Goal: Task Accomplishment & Management: Manage account settings

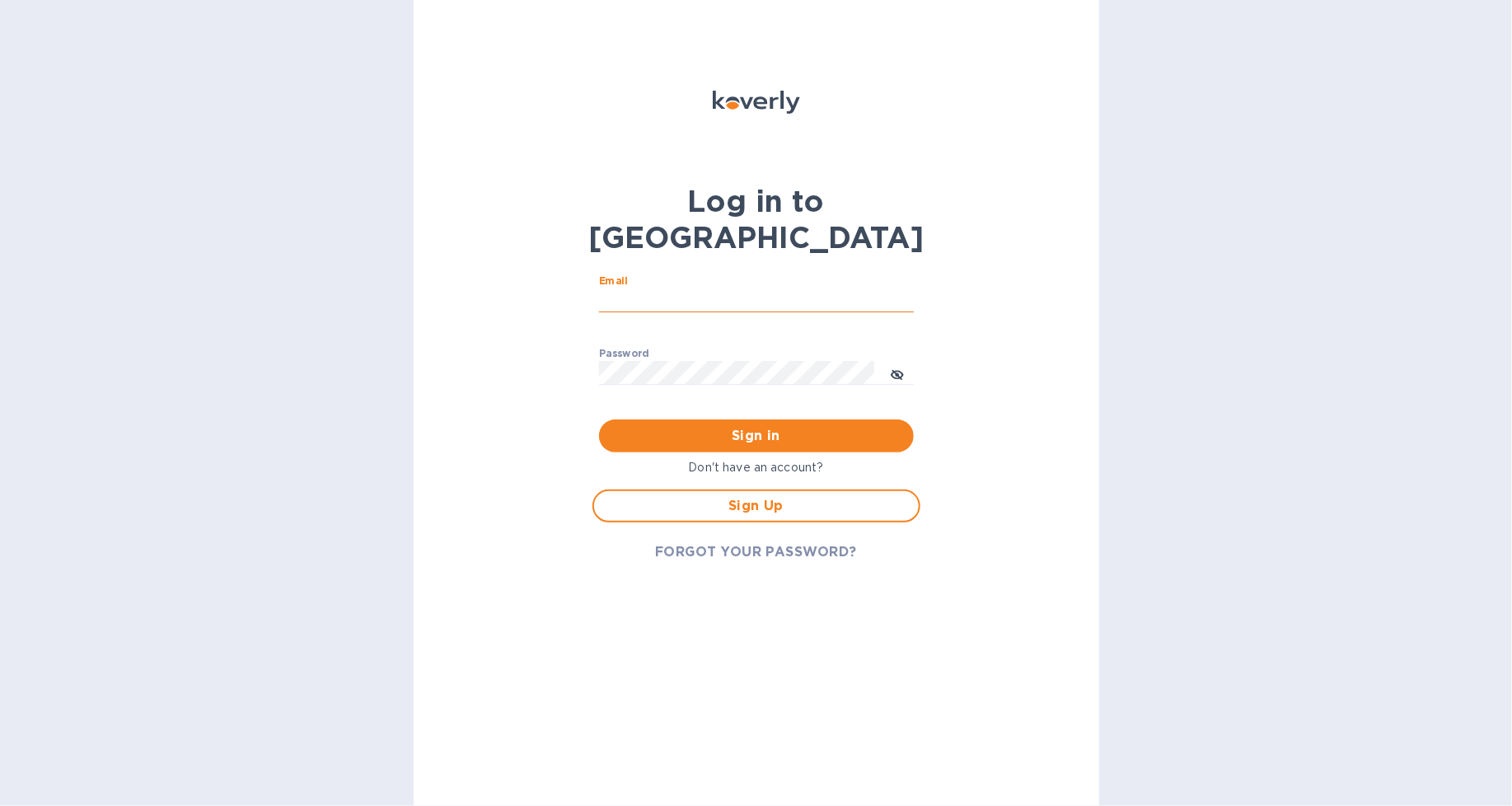
click at [701, 289] on input "Email" at bounding box center [756, 301] width 315 height 25
type input "[PERSON_NAME][EMAIL_ADDRESS][DOMAIN_NAME]"
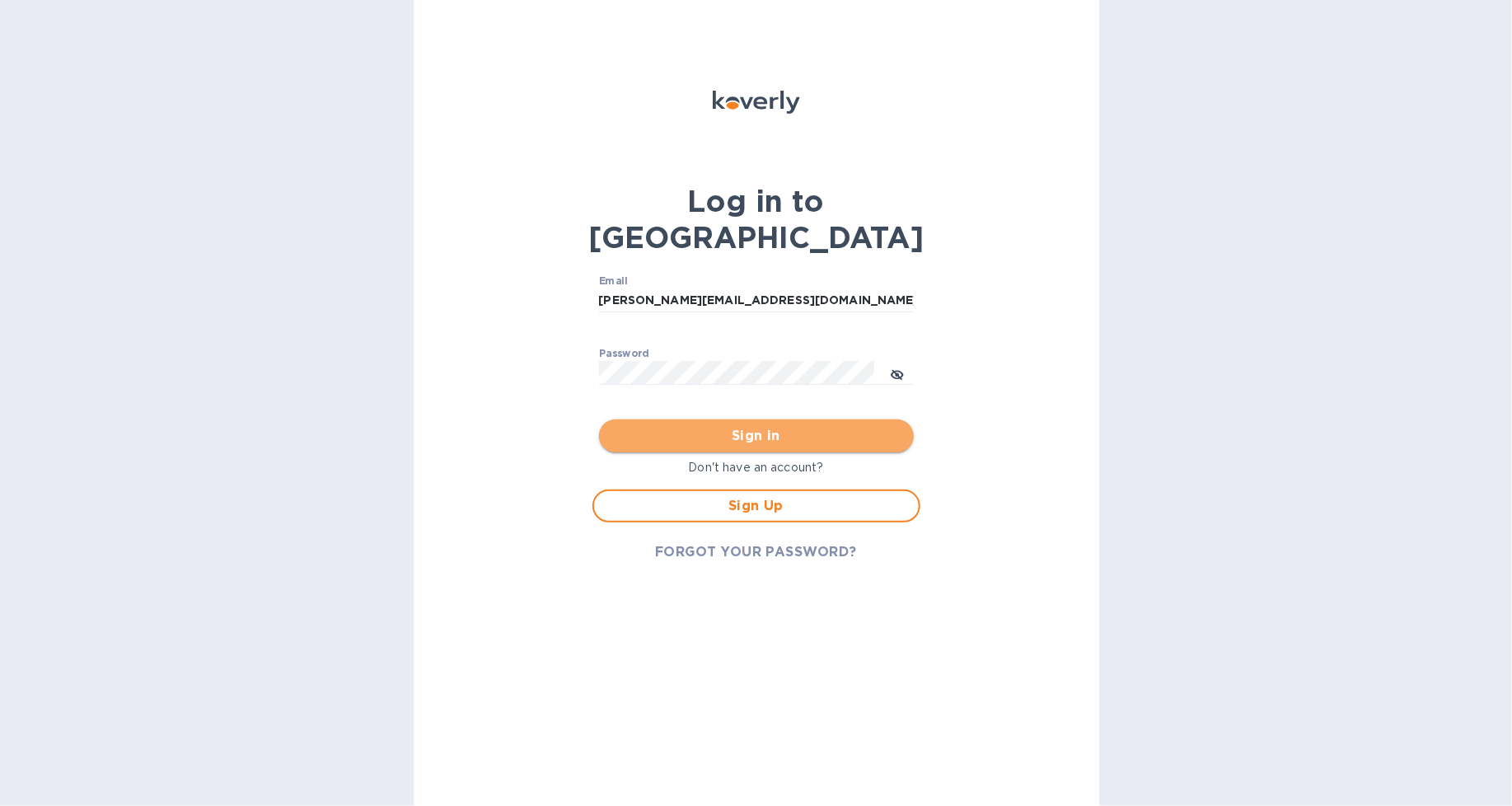
click at [715, 426] on span "Sign in" at bounding box center [756, 436] width 289 height 20
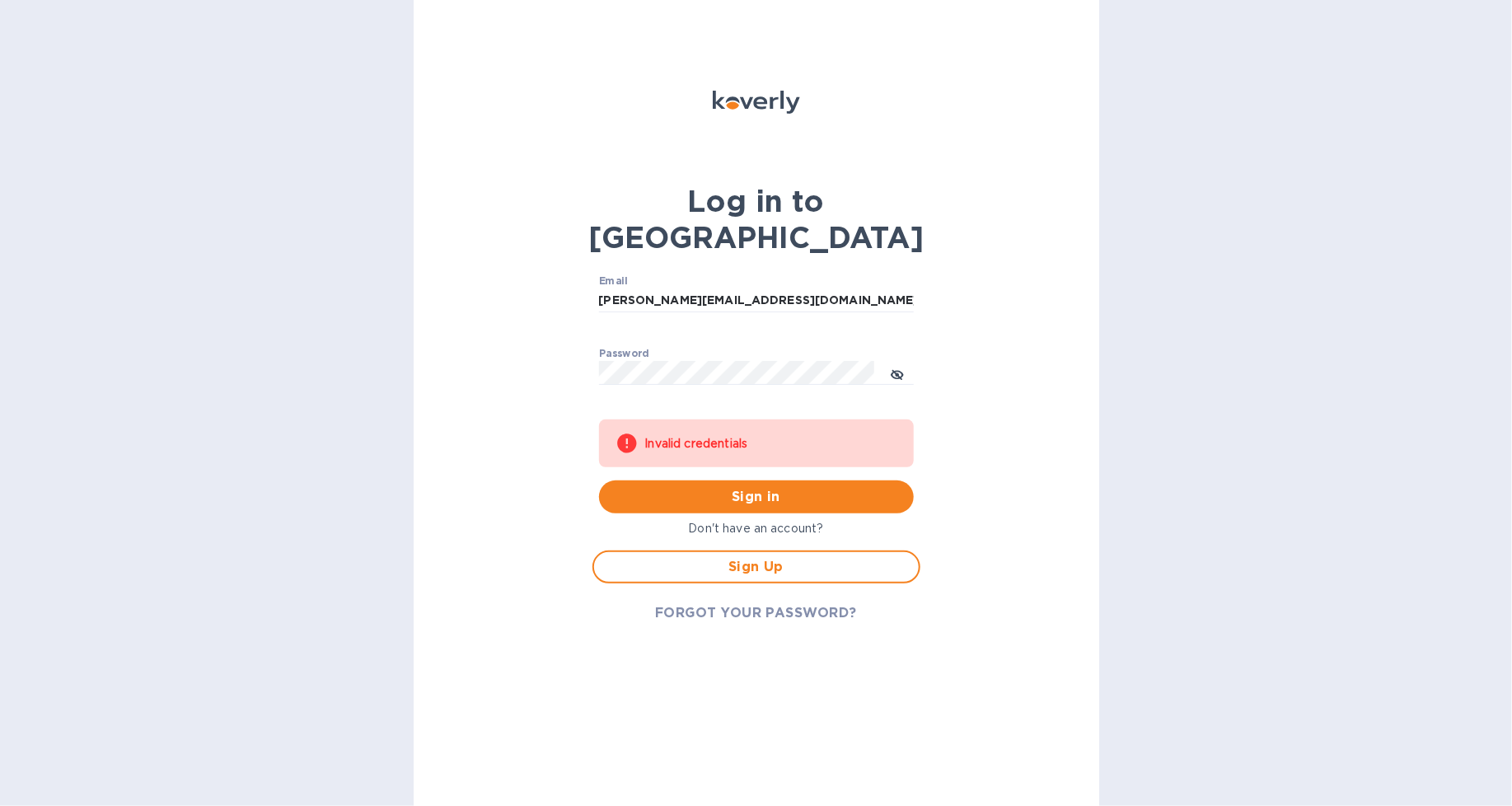
click at [701, 348] on div "Password ​" at bounding box center [756, 377] width 315 height 60
click at [900, 368] on icon "toggle password visibility" at bounding box center [897, 375] width 13 height 13
click at [730, 487] on span "Sign in" at bounding box center [756, 497] width 289 height 20
click at [751, 603] on span "FORGOT YOUR PASSWORD?" at bounding box center [756, 613] width 202 height 20
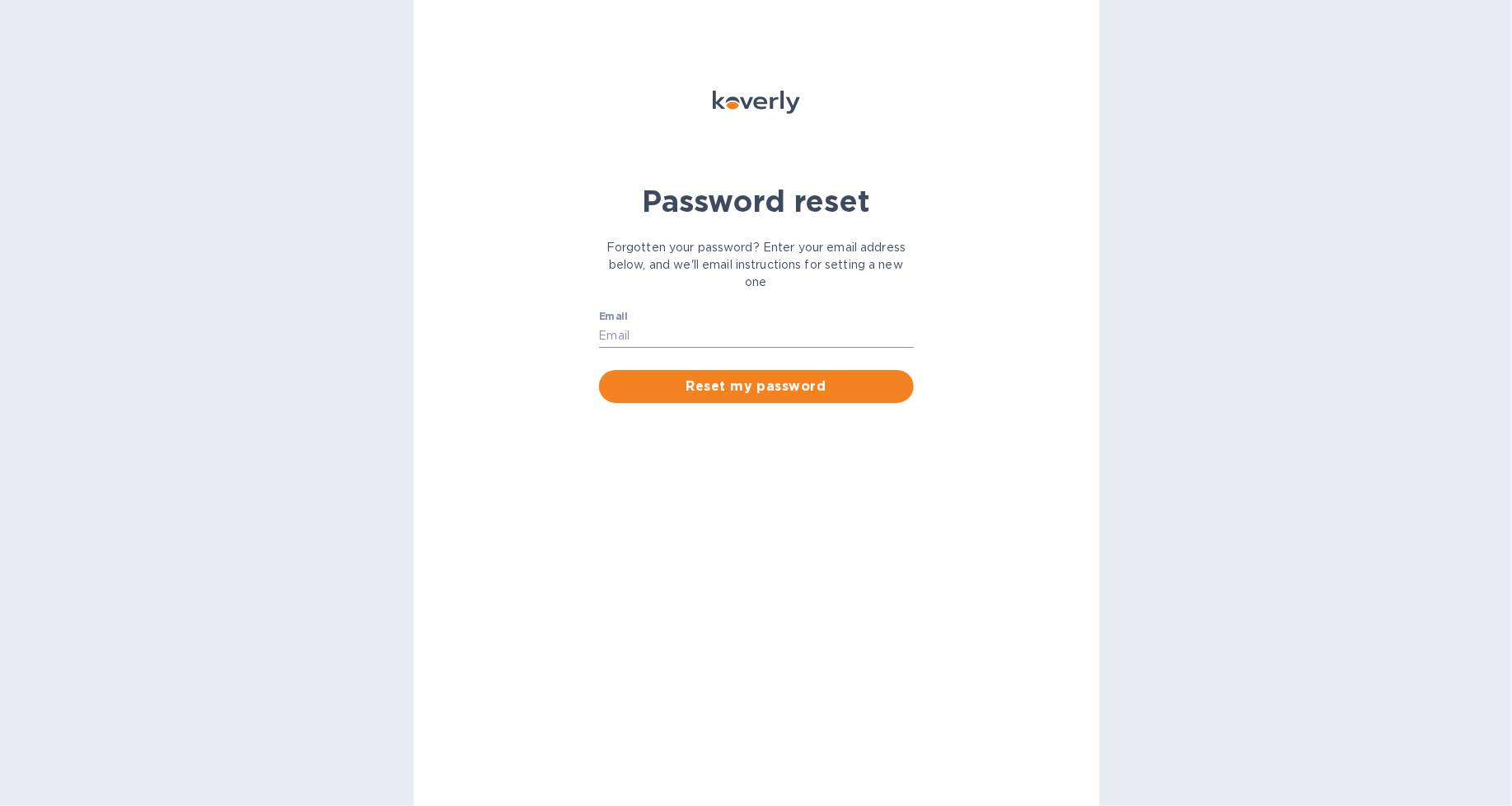
click at [651, 330] on input "Email" at bounding box center [756, 336] width 315 height 25
type input "[PERSON_NAME][EMAIL_ADDRESS][DOMAIN_NAME]"
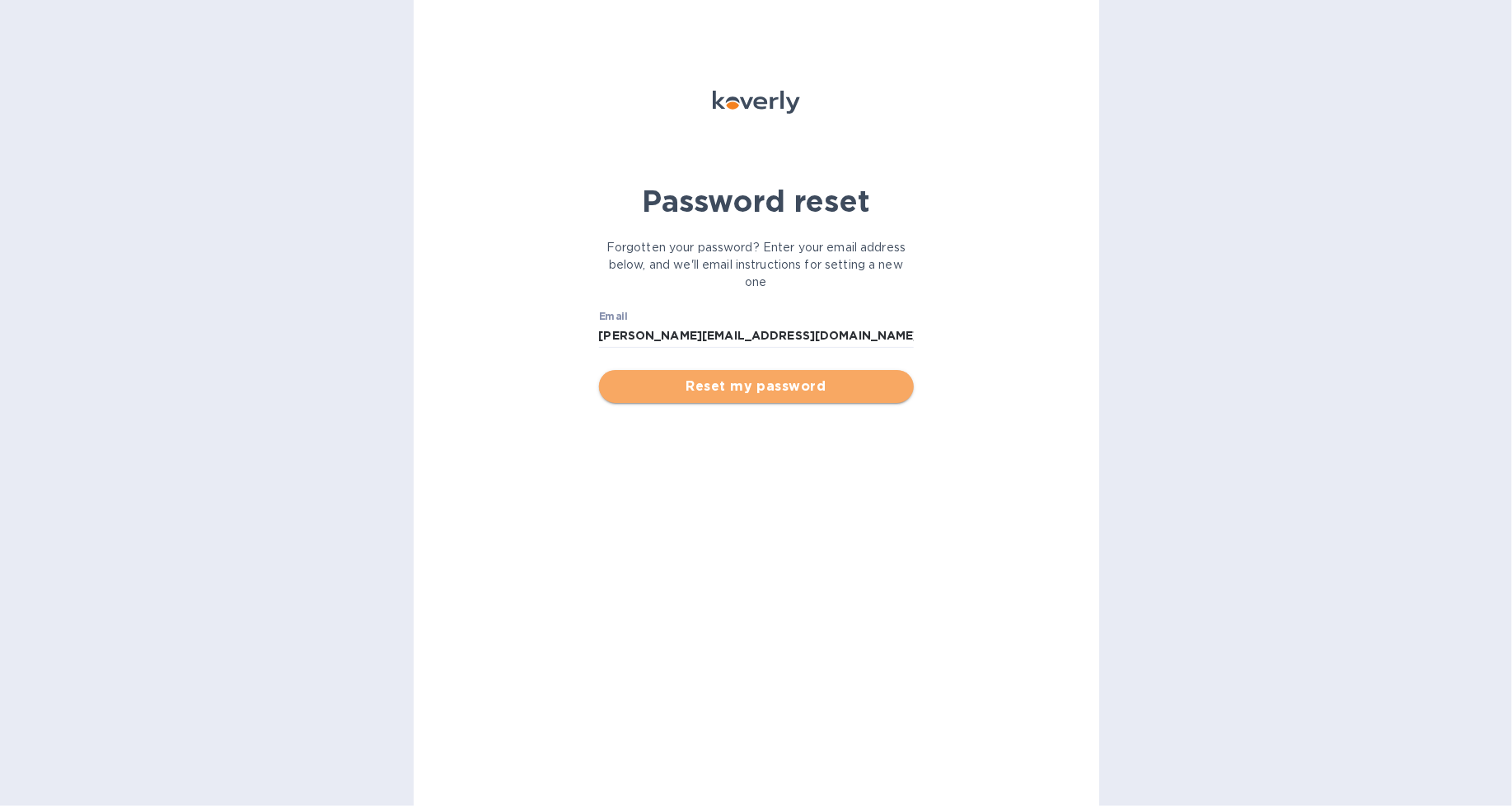
click at [679, 377] on span "Reset my password" at bounding box center [756, 386] width 289 height 20
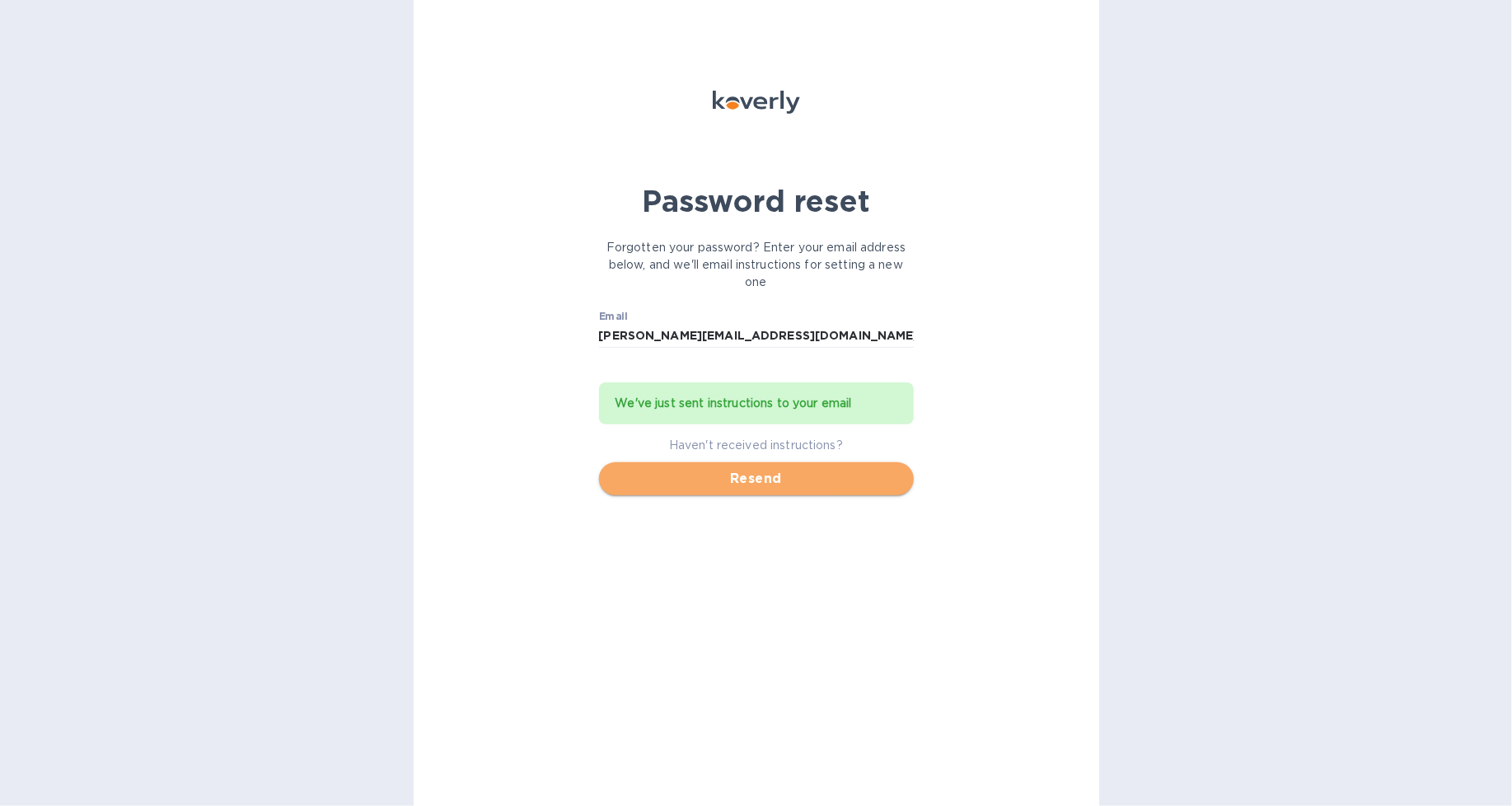
click at [690, 471] on span "Resend" at bounding box center [756, 479] width 289 height 20
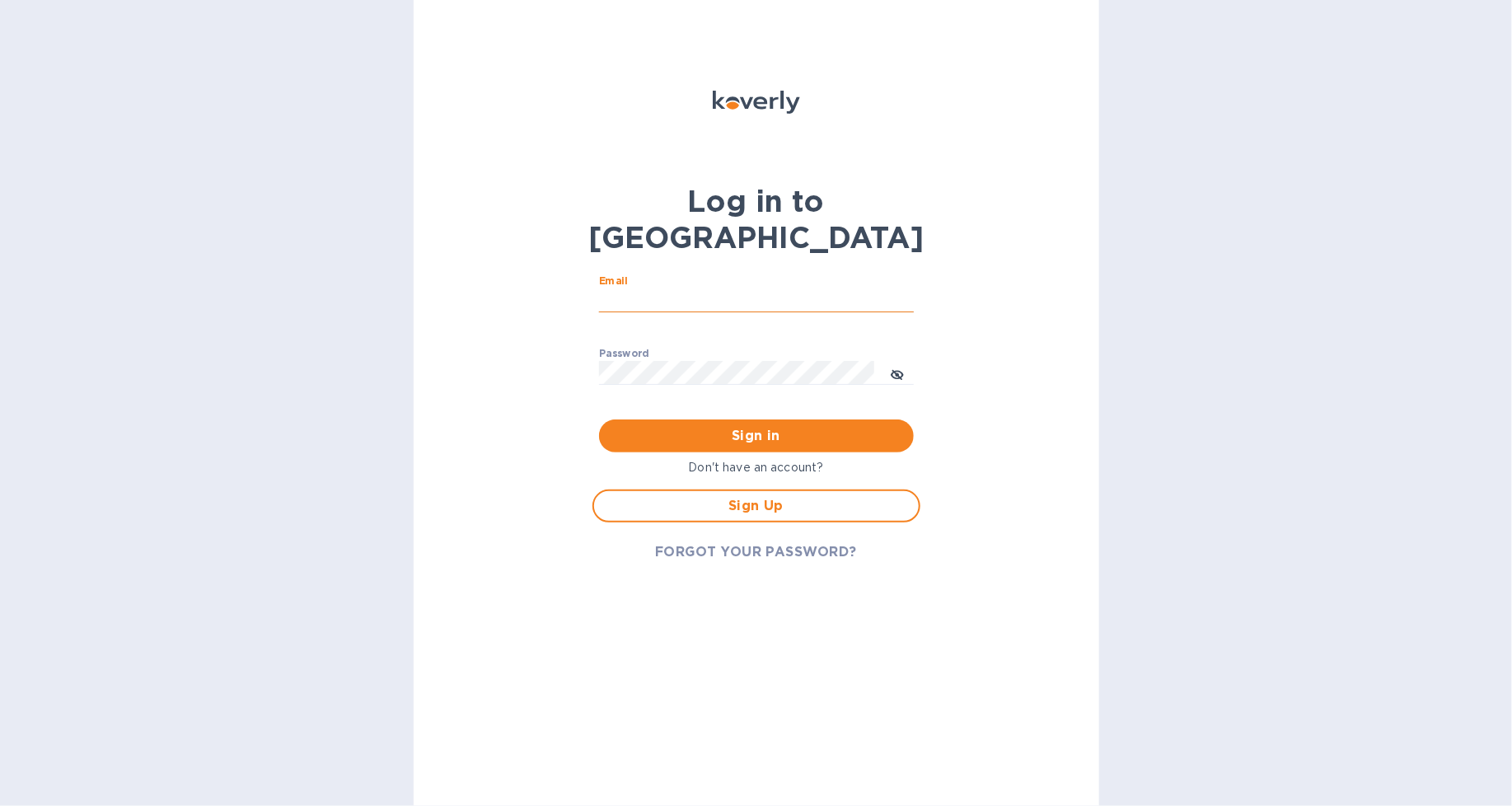
click at [624, 289] on input "Email" at bounding box center [756, 301] width 315 height 25
type input "[PERSON_NAME][EMAIL_ADDRESS][DOMAIN_NAME]"
click at [644, 348] on div "Password ​" at bounding box center [756, 377] width 315 height 60
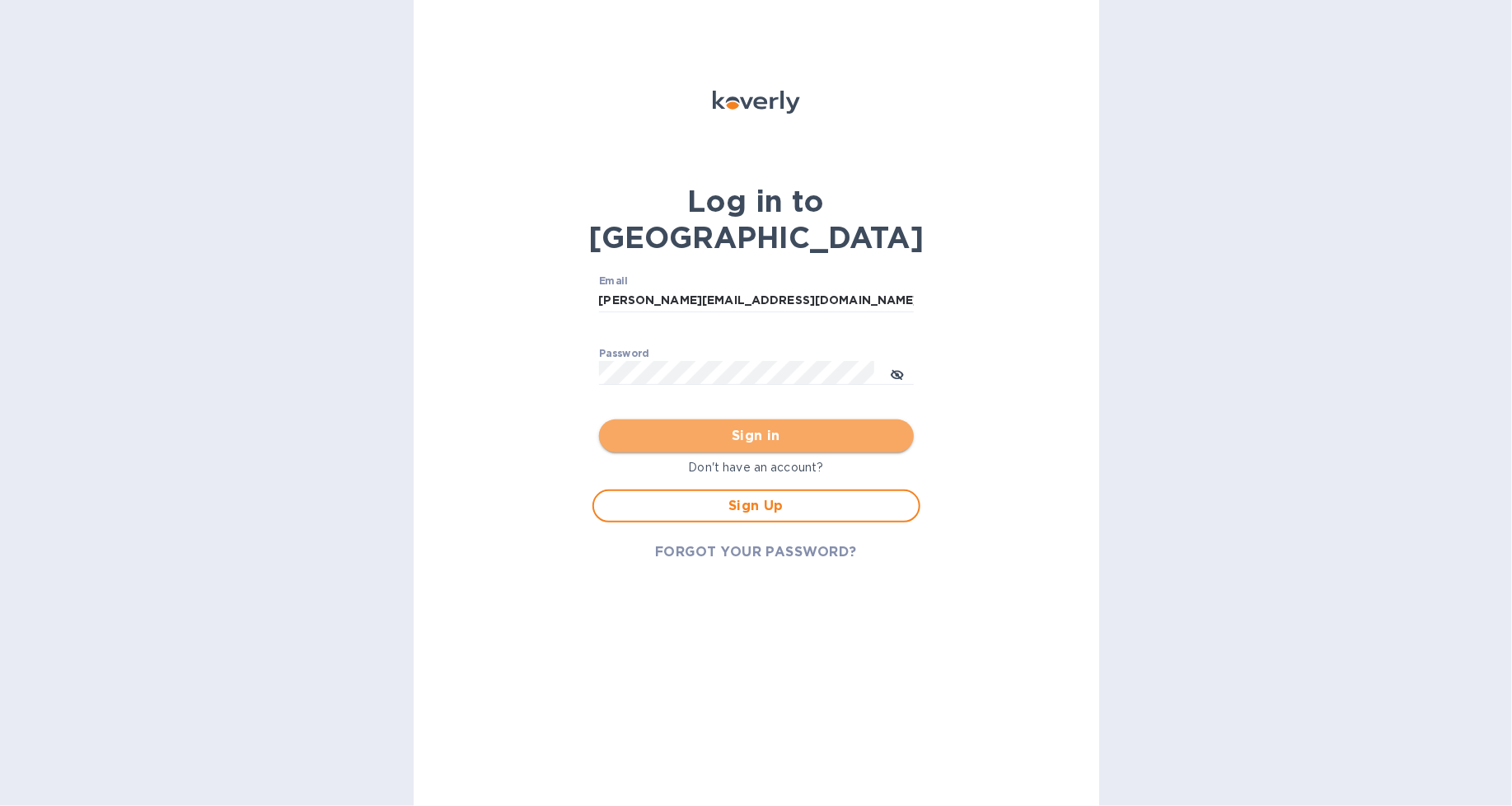
click at [677, 426] on span "Sign in" at bounding box center [756, 436] width 289 height 20
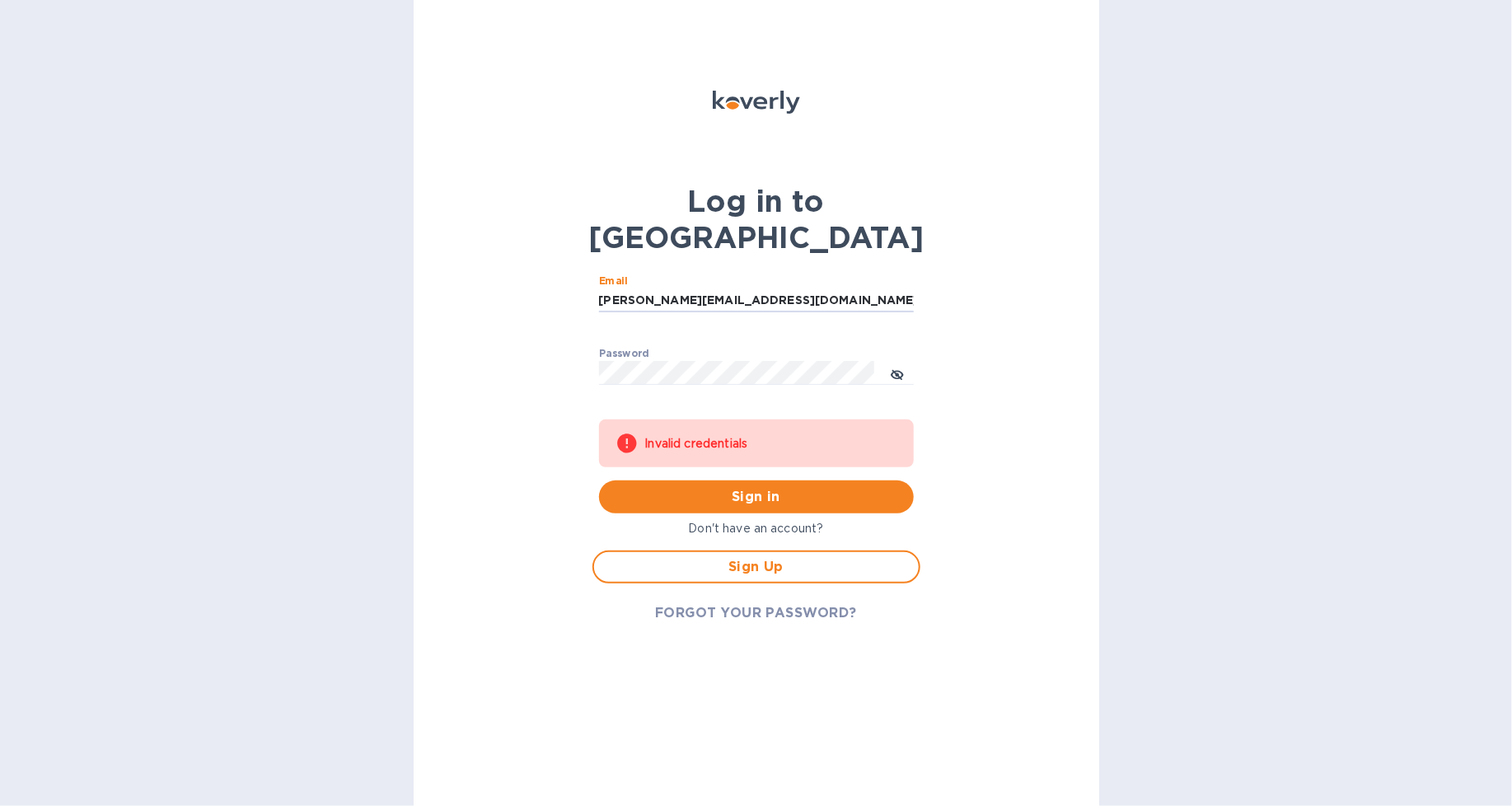
drag, startPoint x: 749, startPoint y: 261, endPoint x: 441, endPoint y: 290, distance: 309.4
click at [441, 290] on div "Log in to Koverly Email [PERSON_NAME][EMAIL_ADDRESS][DOMAIN_NAME] ​ Password ​ …" at bounding box center [756, 403] width 686 height 806
click at [548, 326] on div "Log in to Koverly Email [PERSON_NAME][EMAIL_ADDRESS][DOMAIN_NAME] ​ Password ​ …" at bounding box center [756, 403] width 686 height 806
click at [523, 346] on div "Log in to Koverly Email [PERSON_NAME][EMAIL_ADDRESS][DOMAIN_NAME] ​ Password ​ …" at bounding box center [756, 403] width 686 height 806
drag, startPoint x: 644, startPoint y: 457, endPoint x: 624, endPoint y: 458, distance: 20.0
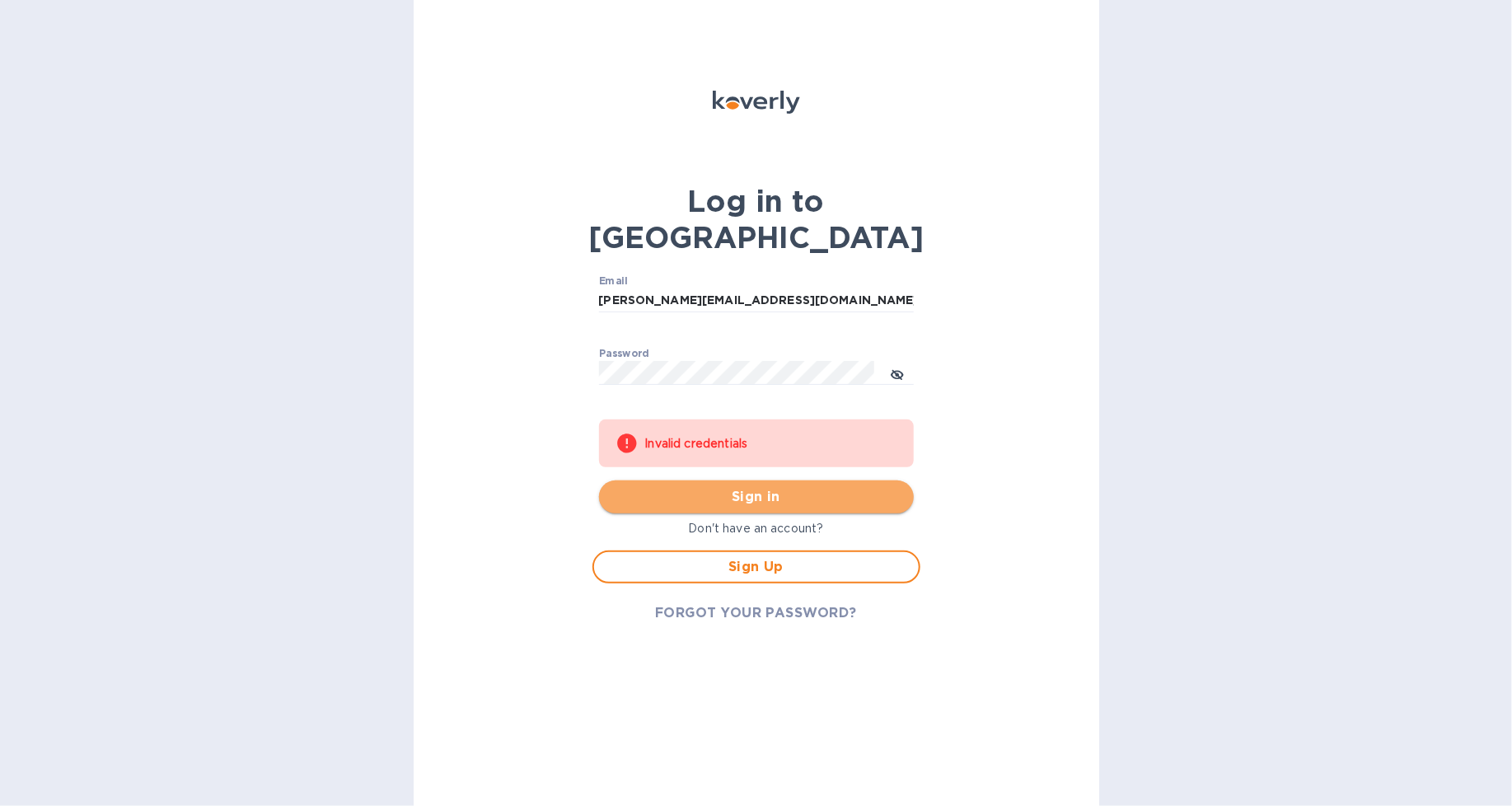
click at [629, 487] on span "Sign in" at bounding box center [756, 497] width 289 height 20
click at [707, 603] on span "FORGOT YOUR PASSWORD?" at bounding box center [756, 613] width 202 height 20
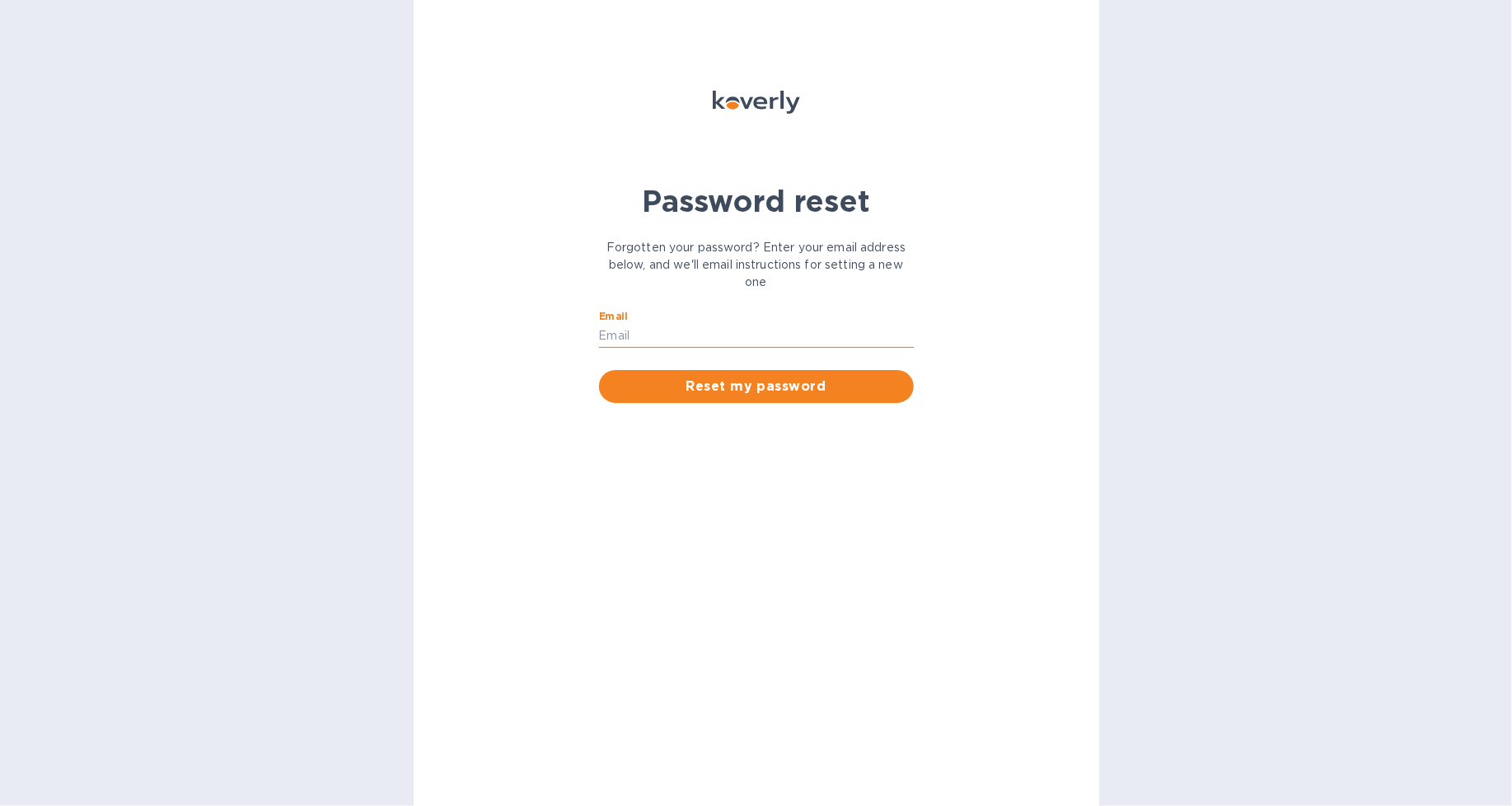
click at [643, 336] on input "Email" at bounding box center [756, 336] width 315 height 25
type input "[PERSON_NAME][EMAIL_ADDRESS][DOMAIN_NAME]"
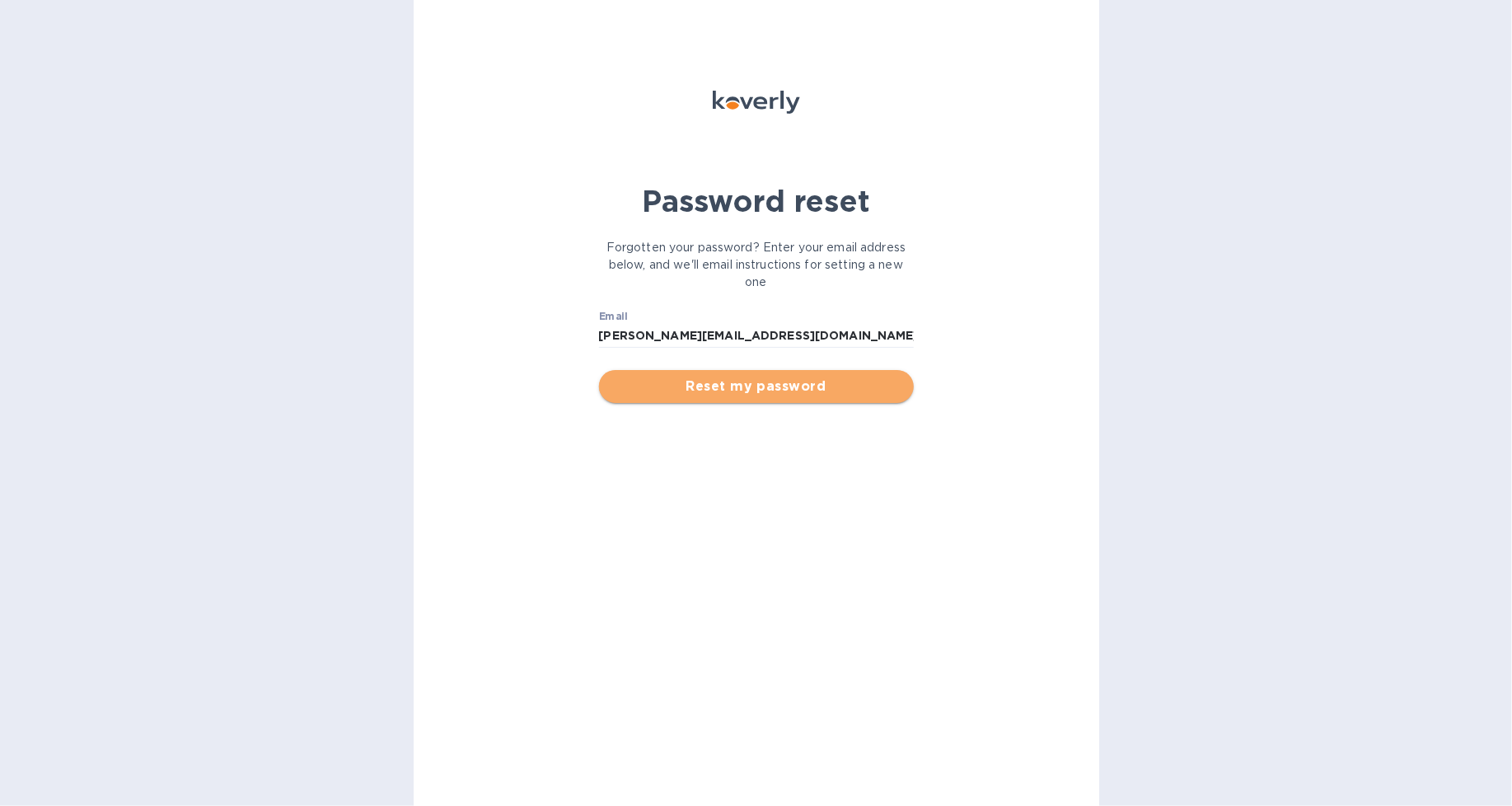
click at [707, 388] on span "Reset my password" at bounding box center [756, 386] width 289 height 20
